Goal: Transaction & Acquisition: Purchase product/service

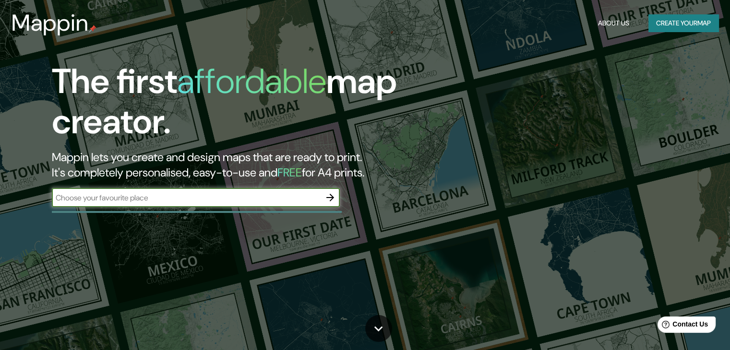
click at [320, 196] on input "text" at bounding box center [186, 197] width 269 height 11
click at [328, 201] on icon "button" at bounding box center [330, 198] width 12 height 12
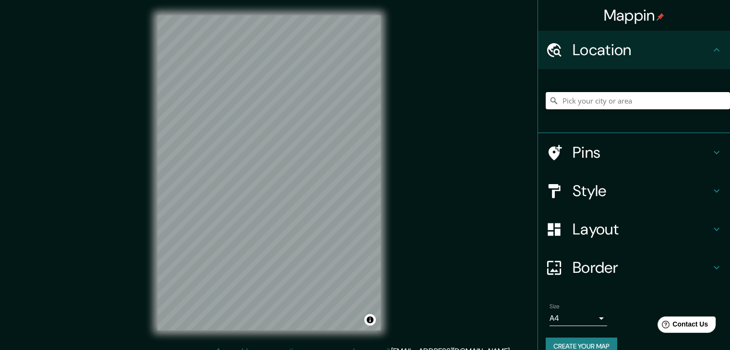
click at [567, 101] on input "Pick your city or area" at bounding box center [637, 100] width 184 height 17
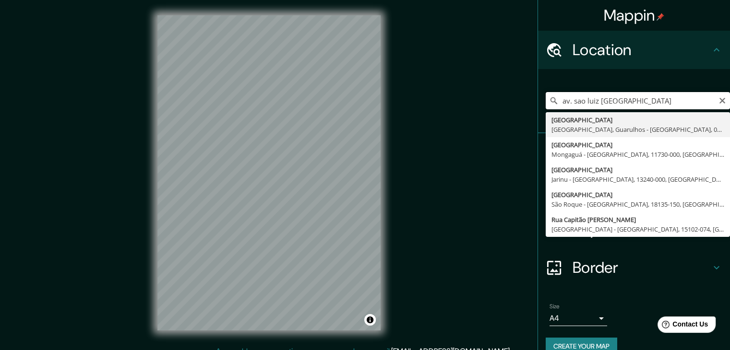
click at [594, 100] on input "av. sao luiz [GEOGRAPHIC_DATA]" at bounding box center [637, 100] width 184 height 17
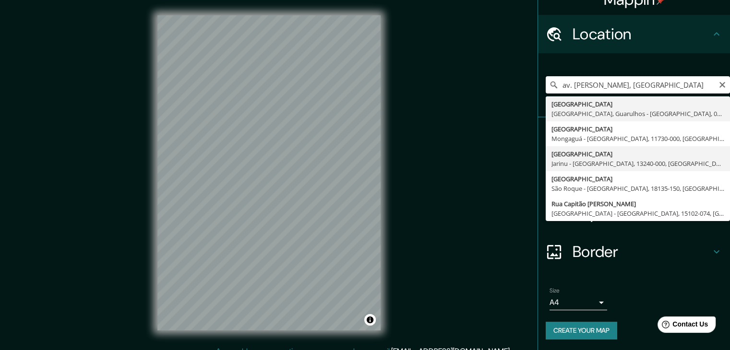
scroll to position [16, 0]
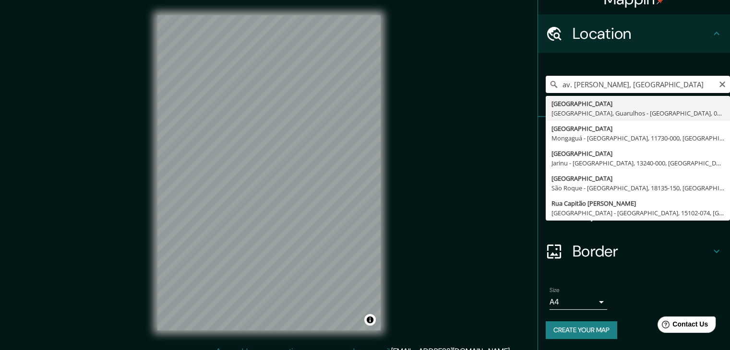
click at [652, 85] on input "av. [PERSON_NAME], [GEOGRAPHIC_DATA]" at bounding box center [637, 84] width 184 height 17
drag, startPoint x: 668, startPoint y: 85, endPoint x: 628, endPoint y: 79, distance: 40.7
click at [628, 79] on input "av. [PERSON_NAME], [GEOGRAPHIC_DATA], [GEOGRAPHIC_DATA]" at bounding box center [637, 84] width 184 height 17
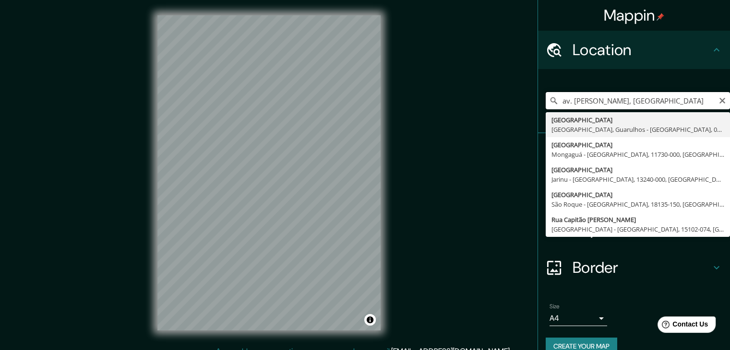
scroll to position [0, 0]
drag, startPoint x: 563, startPoint y: 103, endPoint x: 552, endPoint y: 102, distance: 11.1
click at [552, 102] on input "av. [PERSON_NAME], [GEOGRAPHIC_DATA]" at bounding box center [637, 100] width 184 height 17
drag, startPoint x: 593, startPoint y: 101, endPoint x: 583, endPoint y: 101, distance: 10.6
click at [583, 101] on input "[GEOGRAPHIC_DATA], [GEOGRAPHIC_DATA]" at bounding box center [637, 100] width 184 height 17
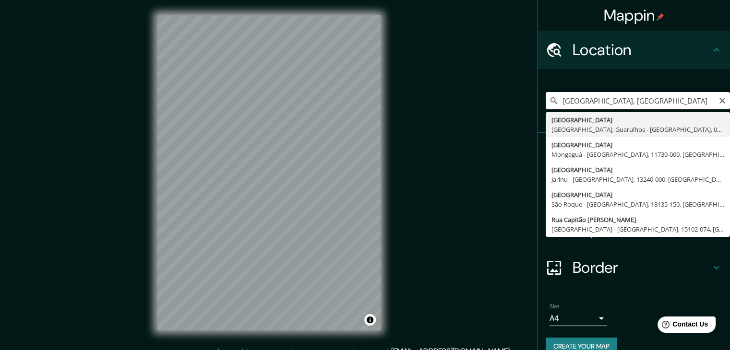
drag, startPoint x: 599, startPoint y: 101, endPoint x: 594, endPoint y: 100, distance: 4.9
click at [594, 100] on input "[GEOGRAPHIC_DATA], [GEOGRAPHIC_DATA]" at bounding box center [637, 100] width 184 height 17
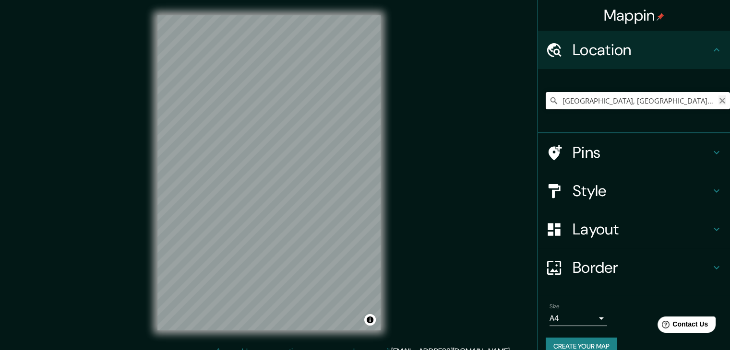
scroll to position [0, 85]
drag, startPoint x: 611, startPoint y: 102, endPoint x: 727, endPoint y: 97, distance: 115.7
click at [727, 97] on div "Mappin Location [GEOGRAPHIC_DATA], [GEOGRAPHIC_DATA], [GEOGRAPHIC_DATA], [GEOGR…" at bounding box center [633, 175] width 192 height 350
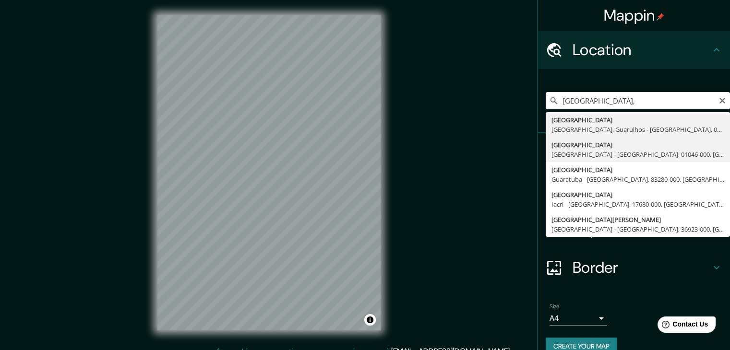
type input "[GEOGRAPHIC_DATA], [GEOGRAPHIC_DATA] - [GEOGRAPHIC_DATA], 01046-000, [GEOGRAPHI…"
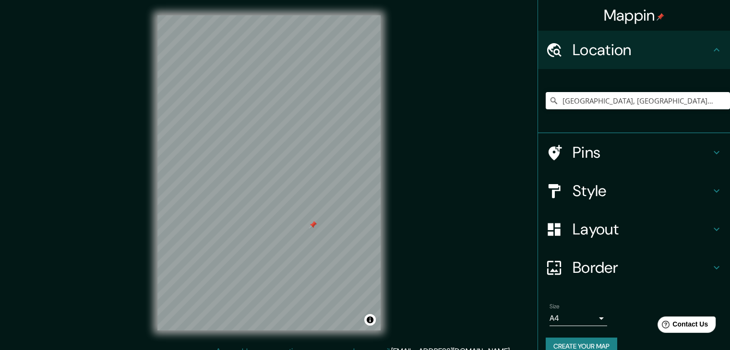
click at [648, 166] on div "Pins" at bounding box center [634, 152] width 192 height 38
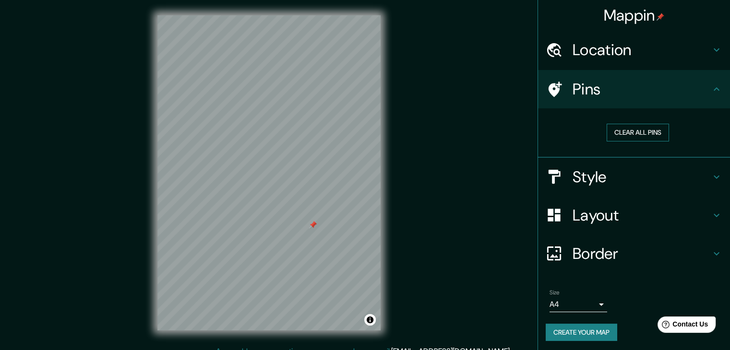
click at [626, 134] on button "Clear all pins" at bounding box center [637, 133] width 62 height 18
